Goal: Transaction & Acquisition: Purchase product/service

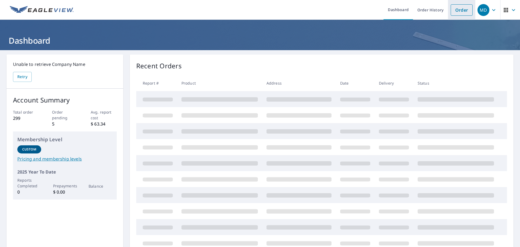
click at [461, 9] on link "Order" at bounding box center [462, 9] width 22 height 11
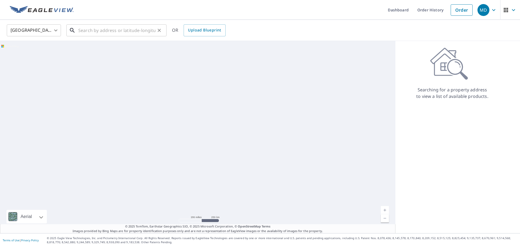
click at [126, 36] on input "text" at bounding box center [116, 30] width 77 height 15
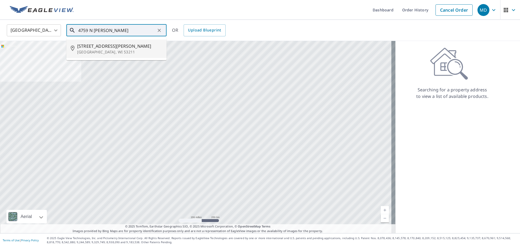
click at [96, 56] on li "[STREET_ADDRESS][PERSON_NAME]" at bounding box center [116, 49] width 100 height 18
type input "[STREET_ADDRESS][PERSON_NAME]"
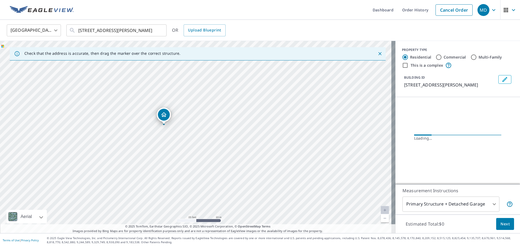
drag, startPoint x: 151, startPoint y: 135, endPoint x: 246, endPoint y: 154, distance: 97.2
click at [246, 154] on div "[STREET_ADDRESS][PERSON_NAME]" at bounding box center [197, 137] width 395 height 192
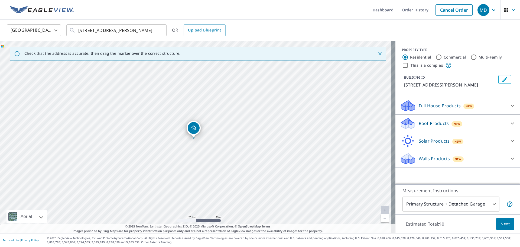
drag, startPoint x: 169, startPoint y: 116, endPoint x: 166, endPoint y: 118, distance: 3.8
click at [166, 118] on div "[STREET_ADDRESS][PERSON_NAME]" at bounding box center [197, 137] width 395 height 192
drag, startPoint x: 194, startPoint y: 128, endPoint x: 186, endPoint y: 134, distance: 10.0
click at [427, 124] on p "Roof Products" at bounding box center [434, 123] width 30 height 6
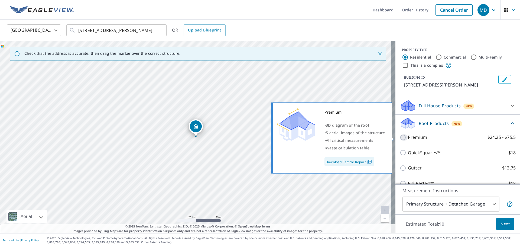
click at [402, 137] on input "Premium $24.25 - $75.5" at bounding box center [404, 137] width 8 height 6
checkbox input "true"
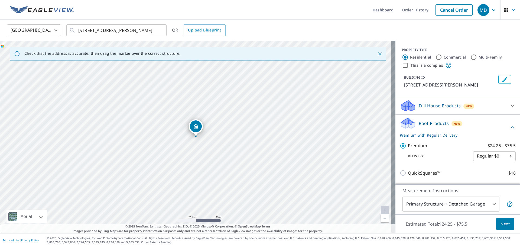
click at [471, 207] on body "MD MD Dashboard Order History Cancel Order MD [GEOGRAPHIC_DATA] [GEOGRAPHIC_DAT…" at bounding box center [260, 123] width 520 height 247
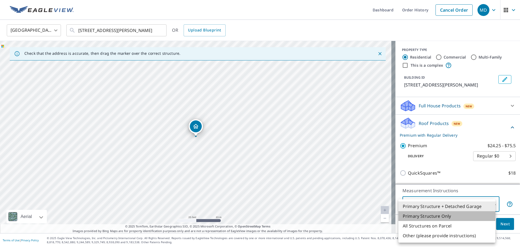
click at [448, 218] on li "Primary Structure Only" at bounding box center [446, 216] width 97 height 10
type input "2"
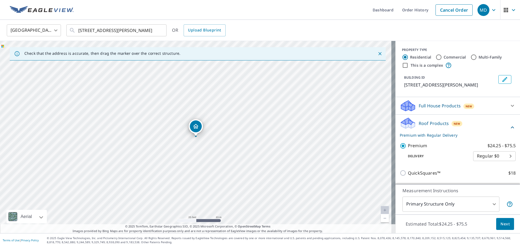
click at [510, 228] on div "Estimated Total: $24.25 - $75.5 Next" at bounding box center [457, 223] width 125 height 19
click at [505, 227] on button "Next" at bounding box center [505, 224] width 18 height 12
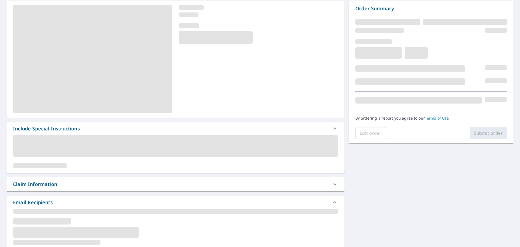
scroll to position [54, 0]
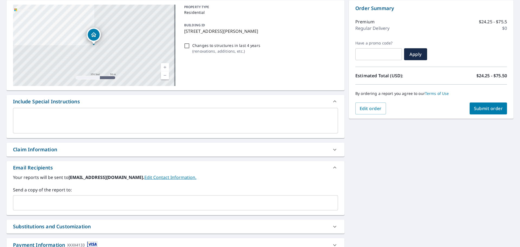
click at [89, 196] on div "​" at bounding box center [175, 202] width 325 height 15
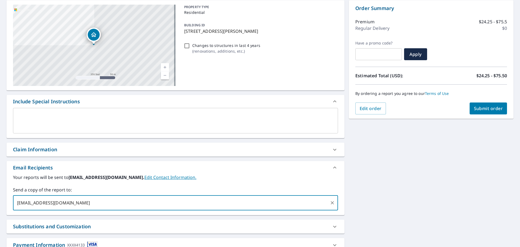
type input "[EMAIL_ADDRESS][DOMAIN_NAME]"
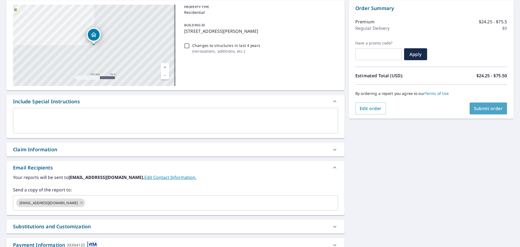
click at [474, 107] on span "Submit order" at bounding box center [488, 108] width 29 height 6
checkbox input "true"
